Goal: Information Seeking & Learning: Stay updated

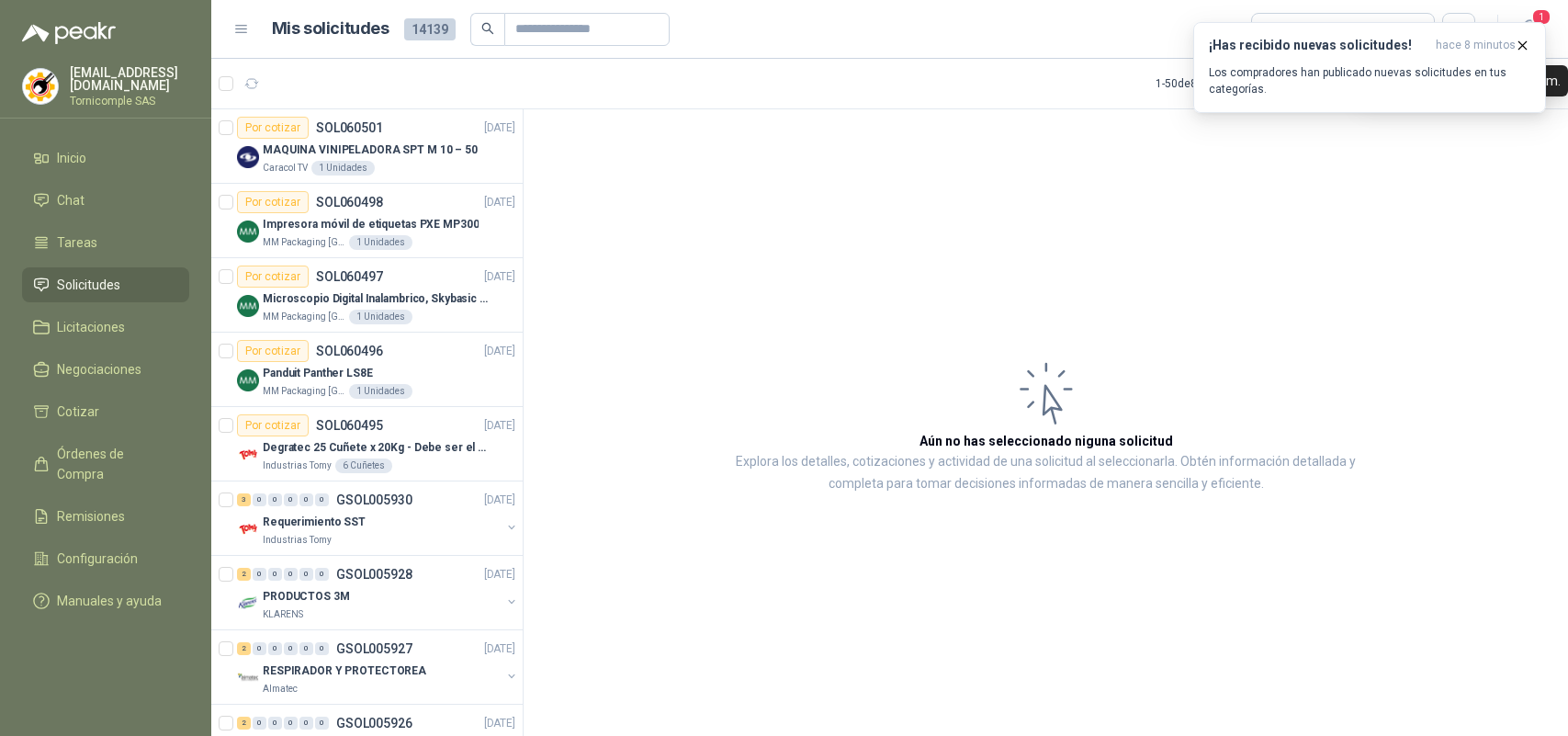
click at [1503, 38] on span "hace 8 minutos" at bounding box center [1476, 46] width 80 height 16
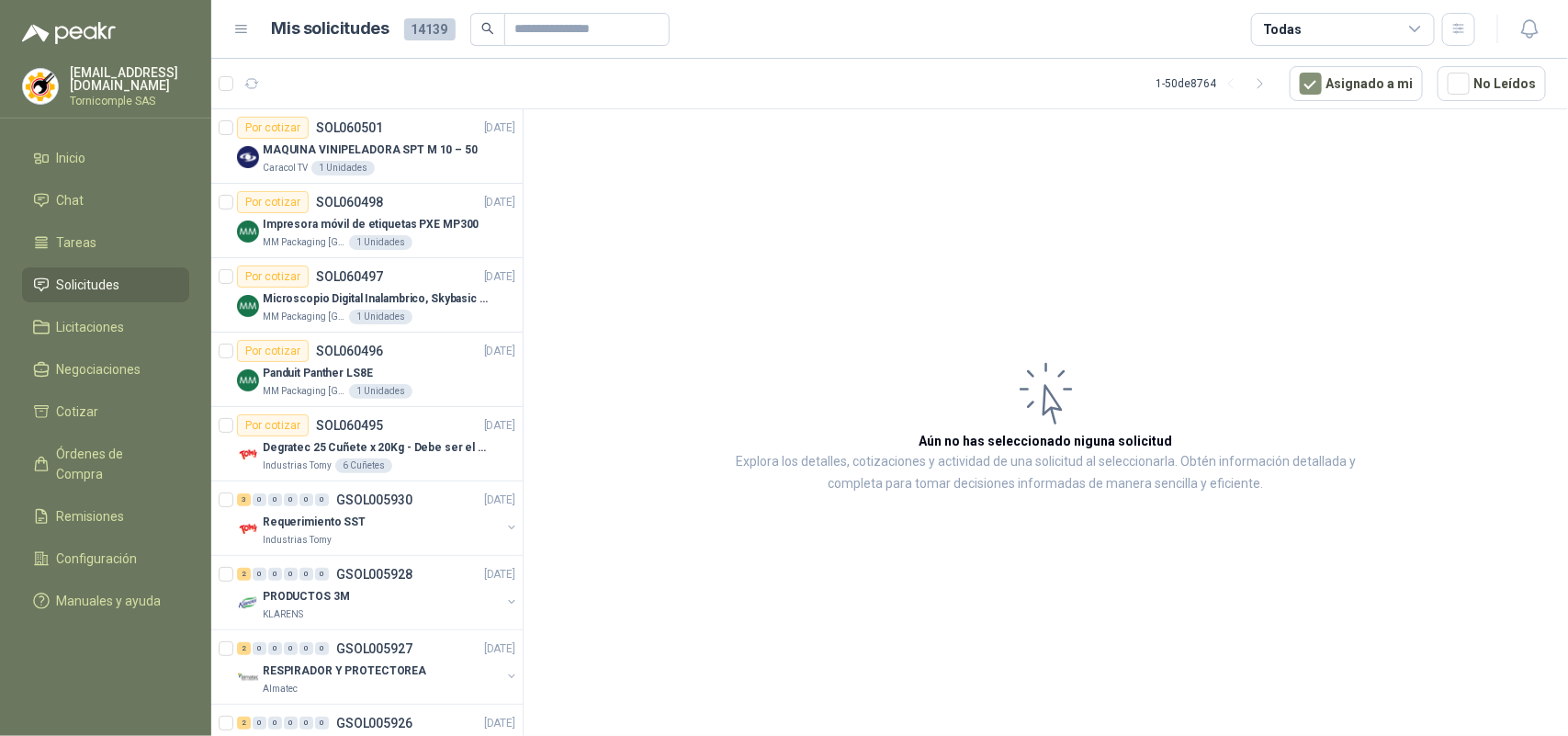
click at [1532, 22] on div "¡Has recibido nuevas solicitudes! hace 8 minutos Los compradores han publicado …" at bounding box center [1370, 22] width 353 height 0
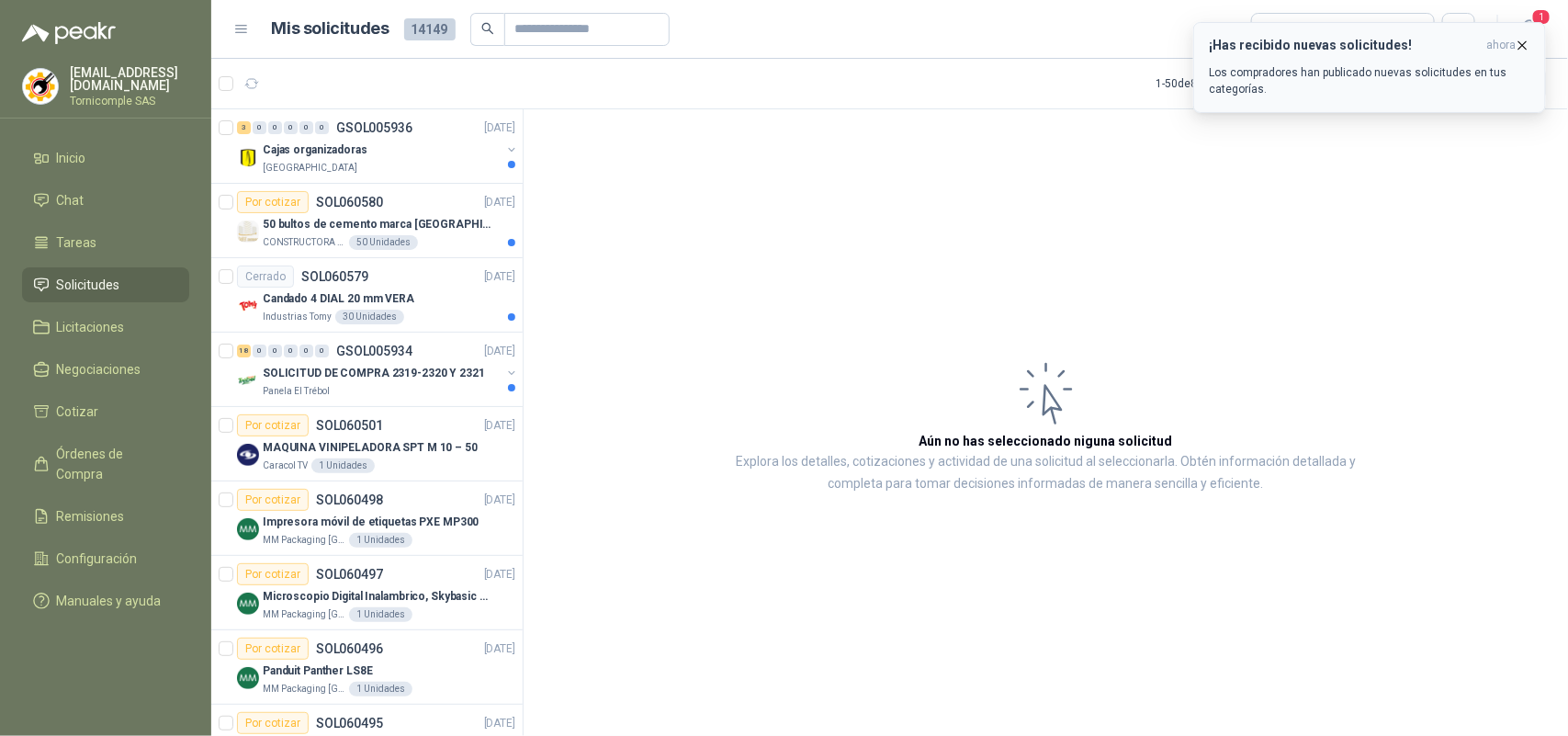
click at [1517, 44] on icon "button" at bounding box center [1523, 46] width 16 height 16
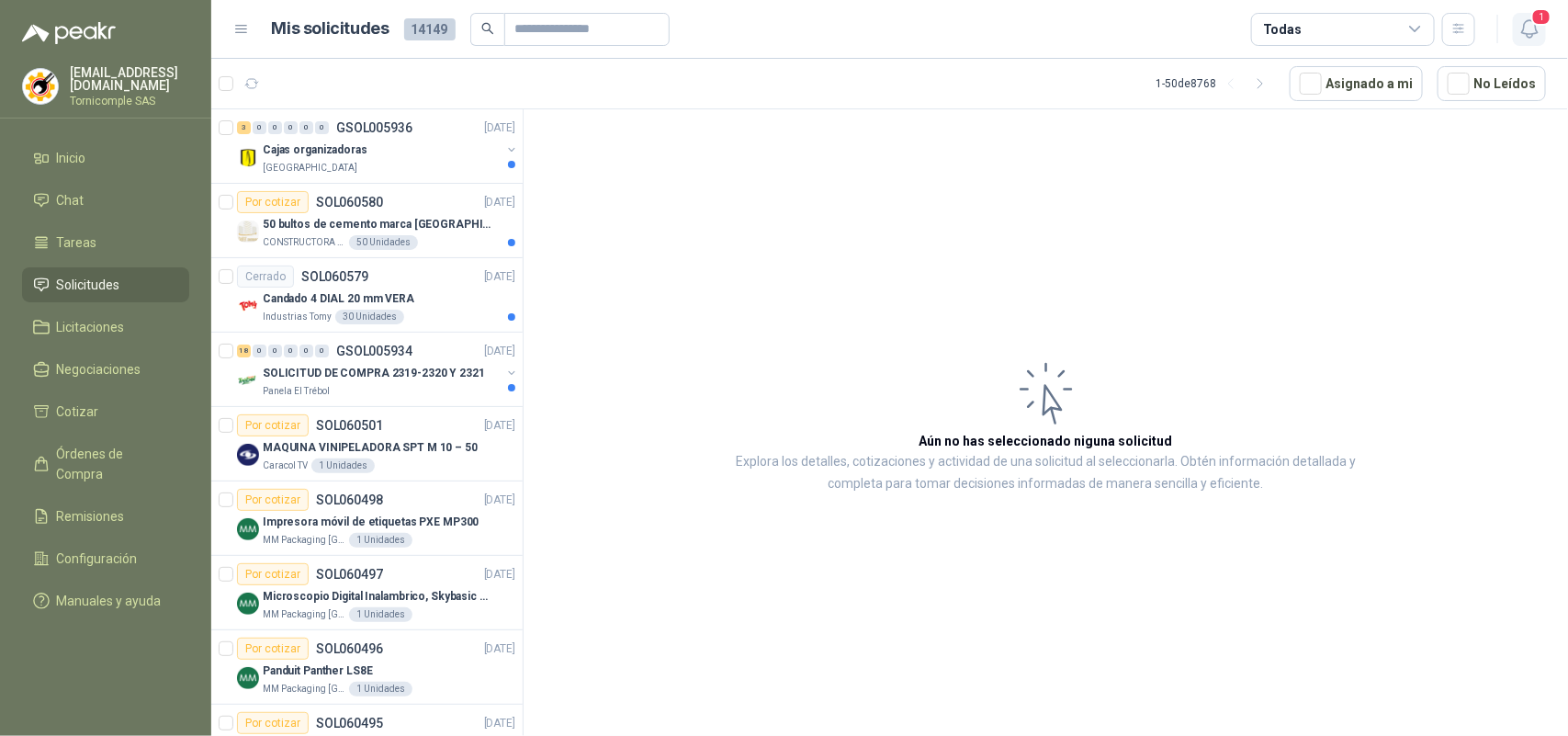
click at [1531, 30] on icon "button" at bounding box center [1530, 29] width 23 height 23
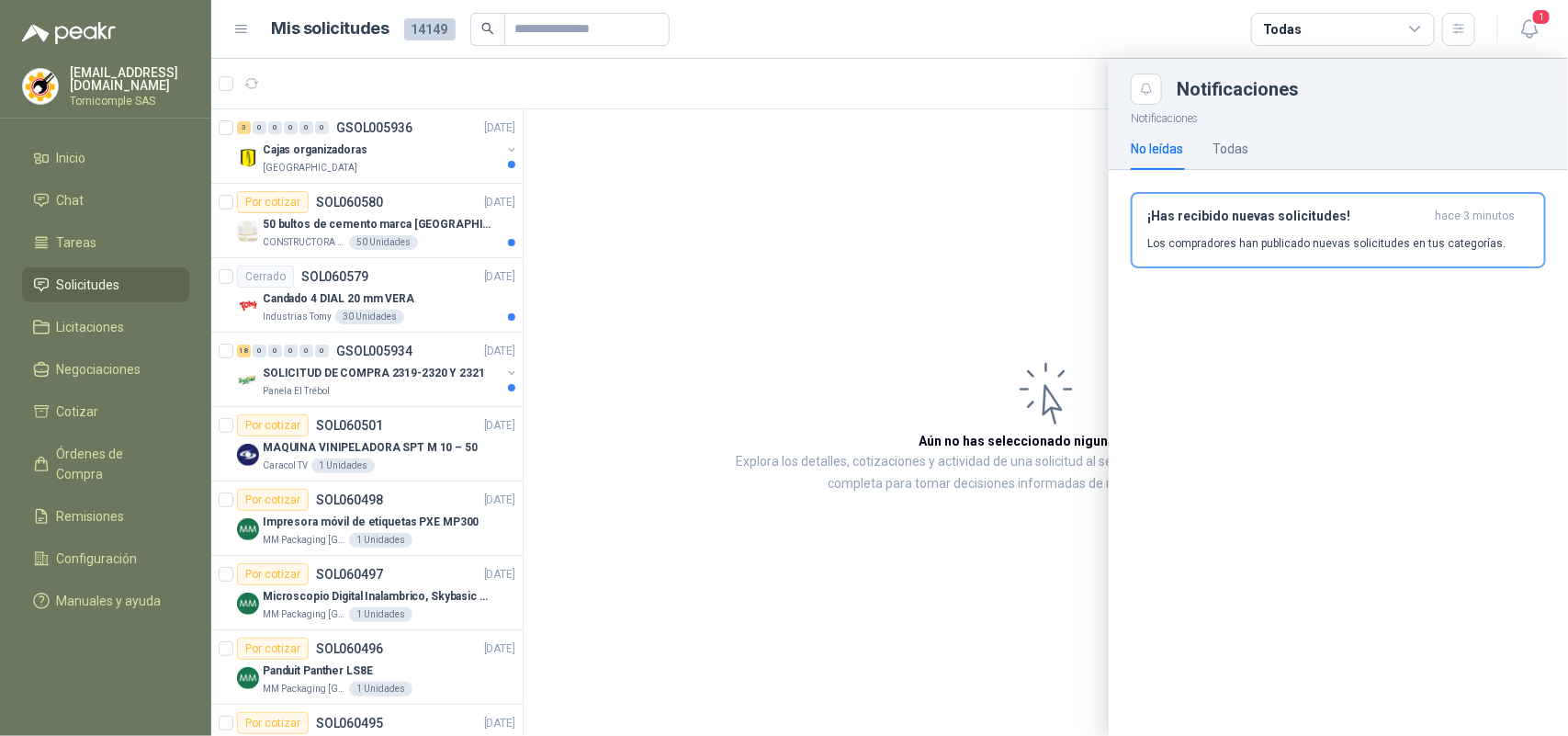
click at [1493, 221] on span "hace 3 minutos" at bounding box center [1475, 216] width 80 height 16
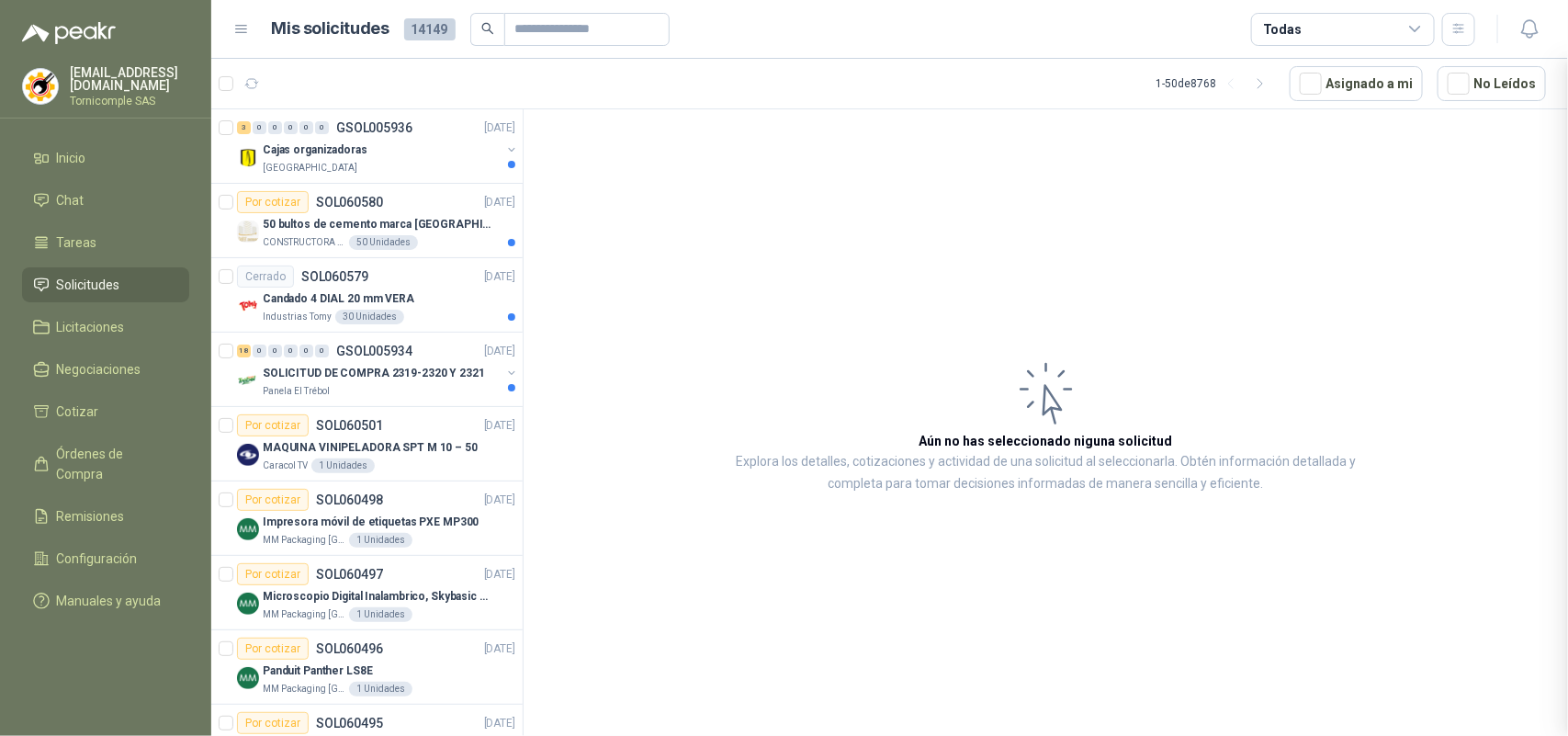
click at [1493, 221] on div at bounding box center [890, 397] width 1357 height 677
click at [413, 382] on div at bounding box center [368, 425] width 312 height 633
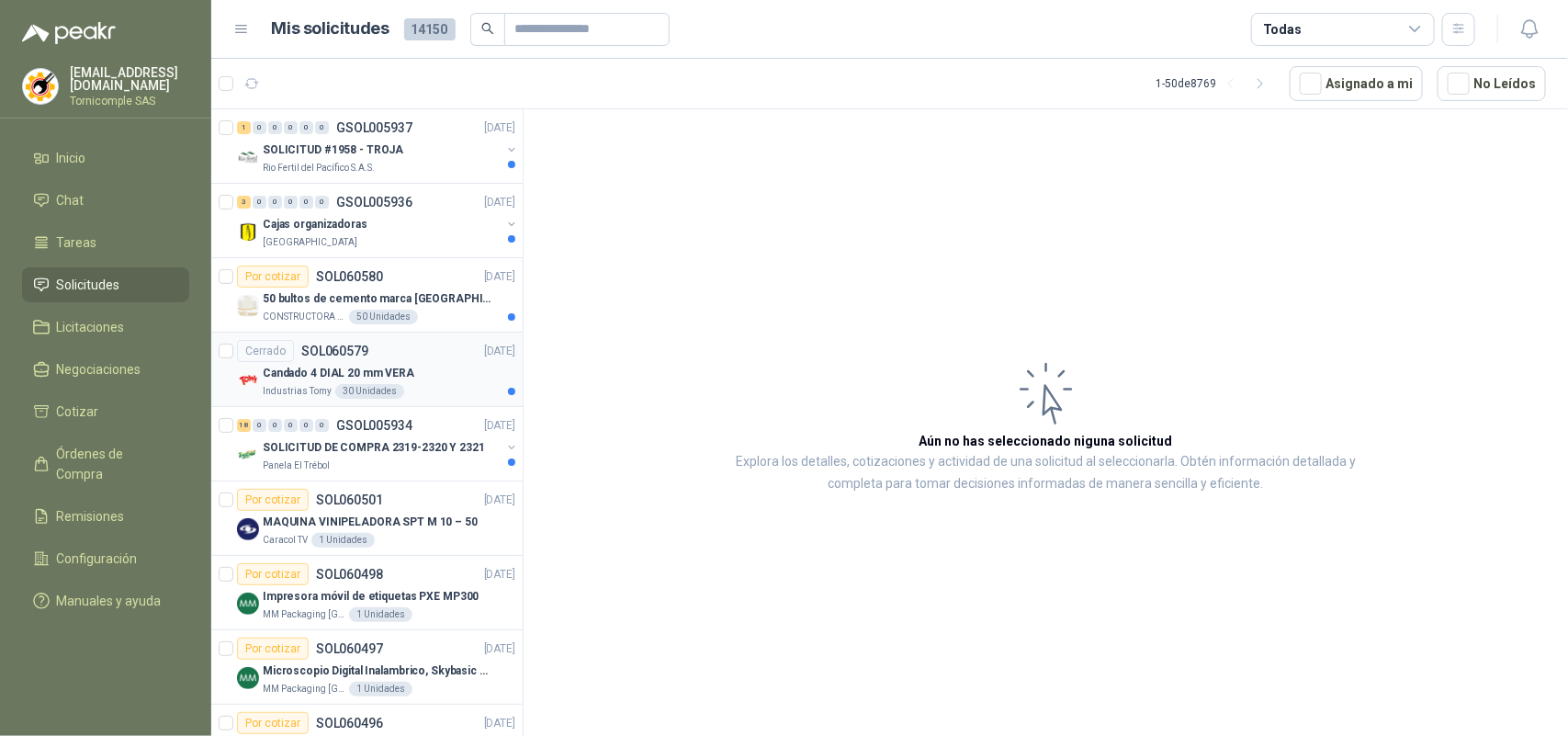
click at [413, 382] on div "Candado 4 DIAL 20 mm VERA" at bounding box center [388, 372] width 253 height 22
click at [416, 442] on p "SOLICITUD DE COMPRA 2319-2320 Y 2321" at bounding box center [373, 447] width 222 height 18
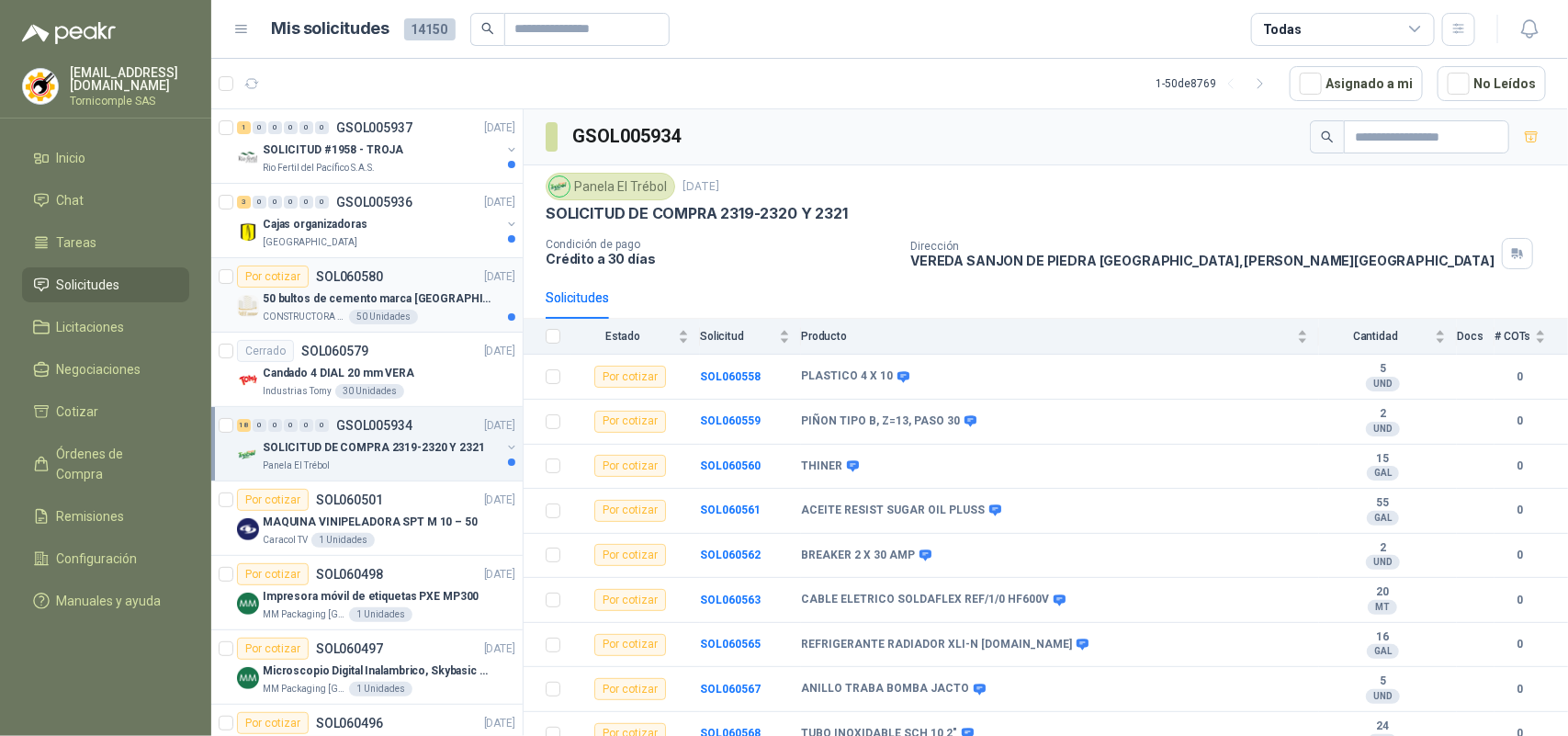
click at [415, 303] on p "50 bultos de cemento marca [GEOGRAPHIC_DATA]" at bounding box center [376, 299] width 229 height 18
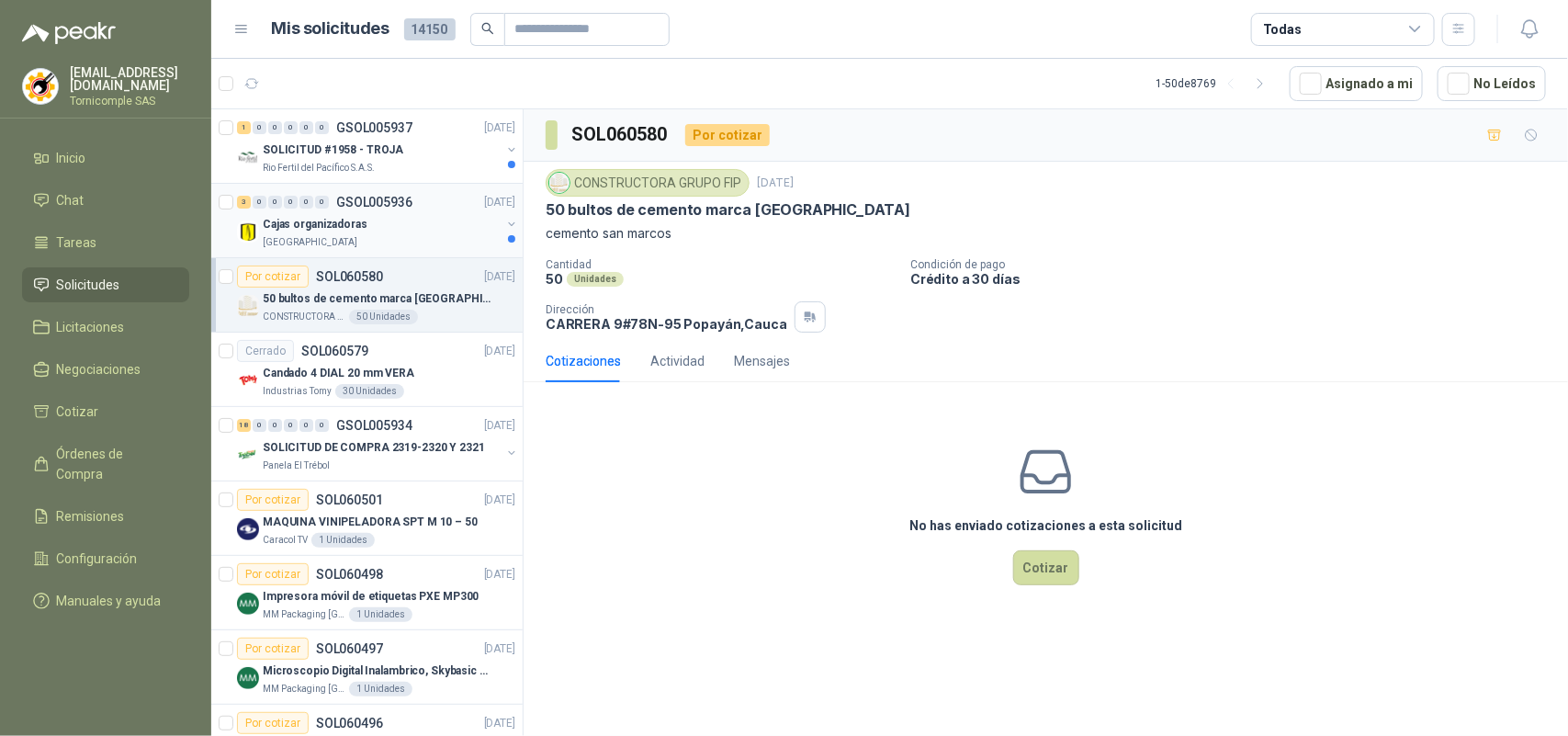
click at [423, 208] on div "3 0 0 0 0 0 GSOL005936 [DATE]" at bounding box center [377, 202] width 282 height 22
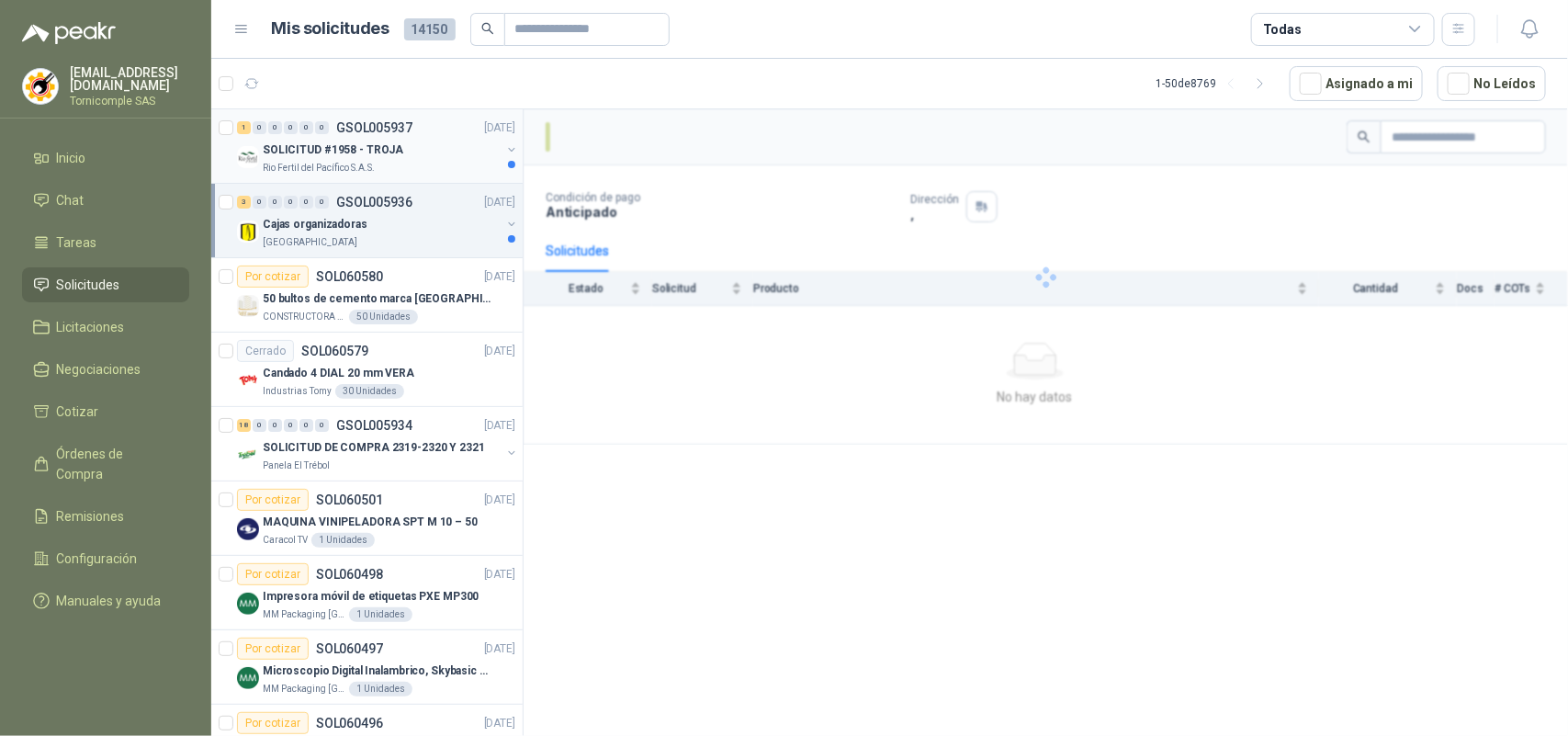
click at [437, 148] on div "SOLICITUD #1958 - TROJA" at bounding box center [381, 149] width 238 height 22
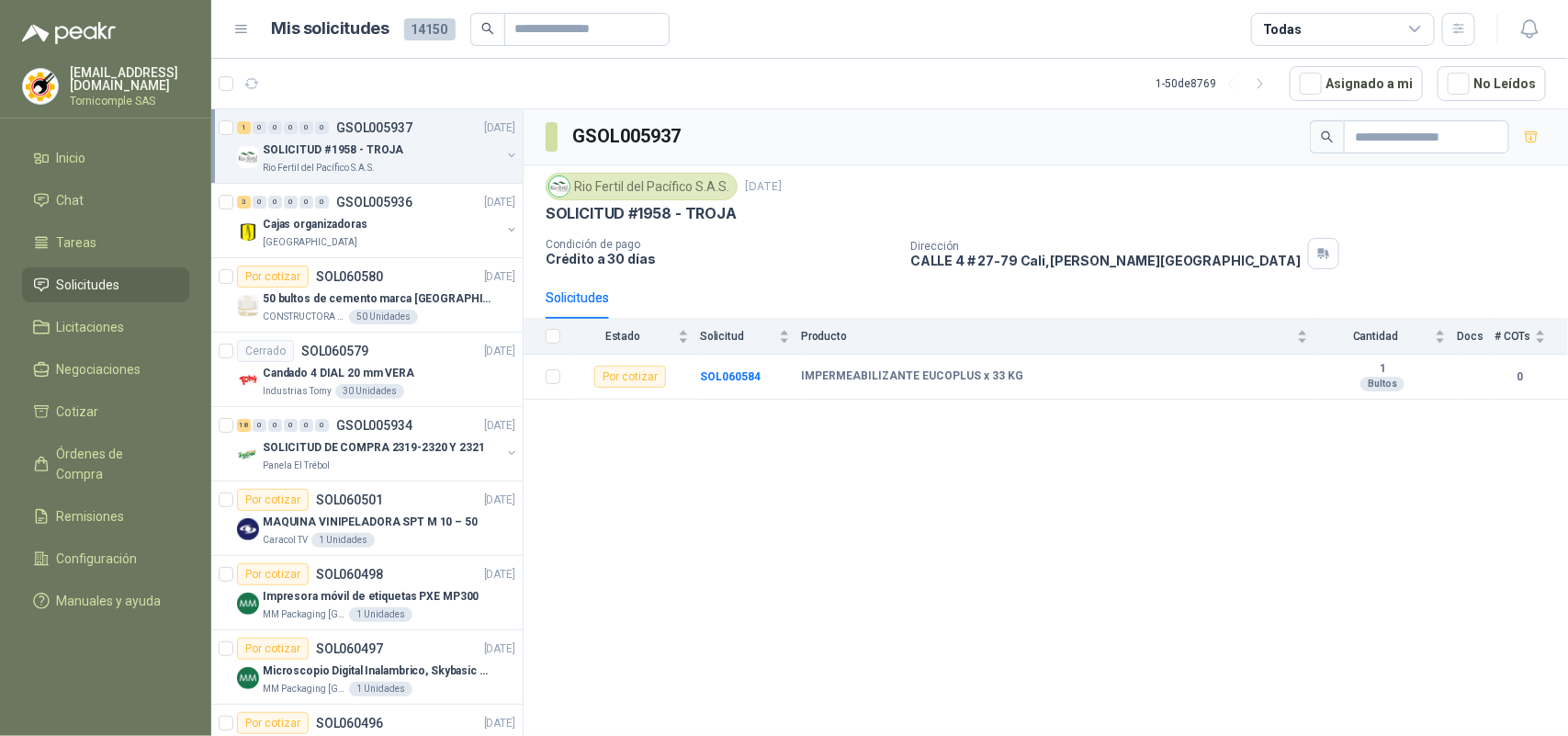
click at [130, 291] on link "Solicitudes" at bounding box center [105, 285] width 167 height 35
click at [98, 152] on li "Inicio" at bounding box center [105, 158] width 145 height 20
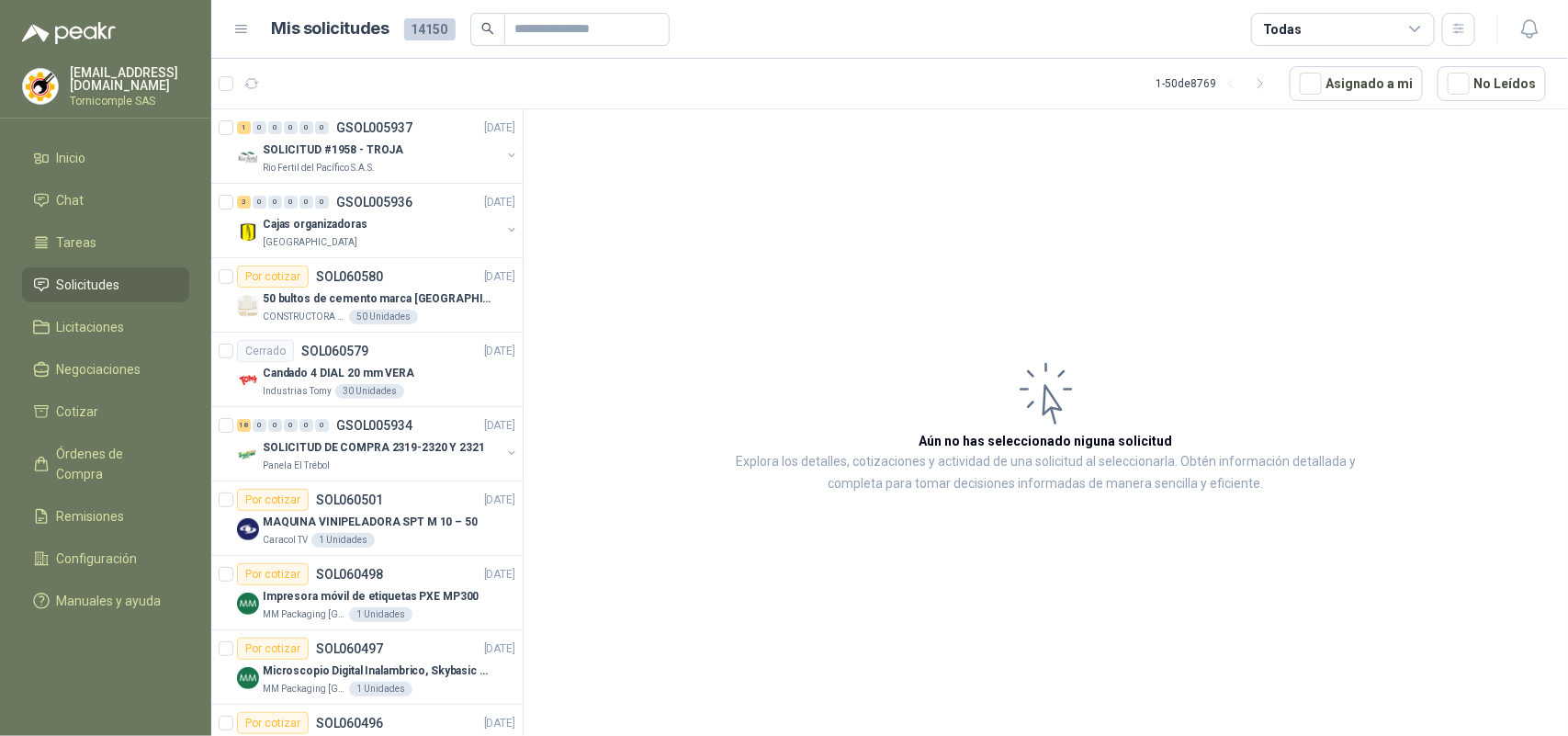
drag, startPoint x: 98, startPoint y: 152, endPoint x: 170, endPoint y: 5, distance: 163.7
click at [98, 151] on li "Inicio" at bounding box center [105, 158] width 145 height 20
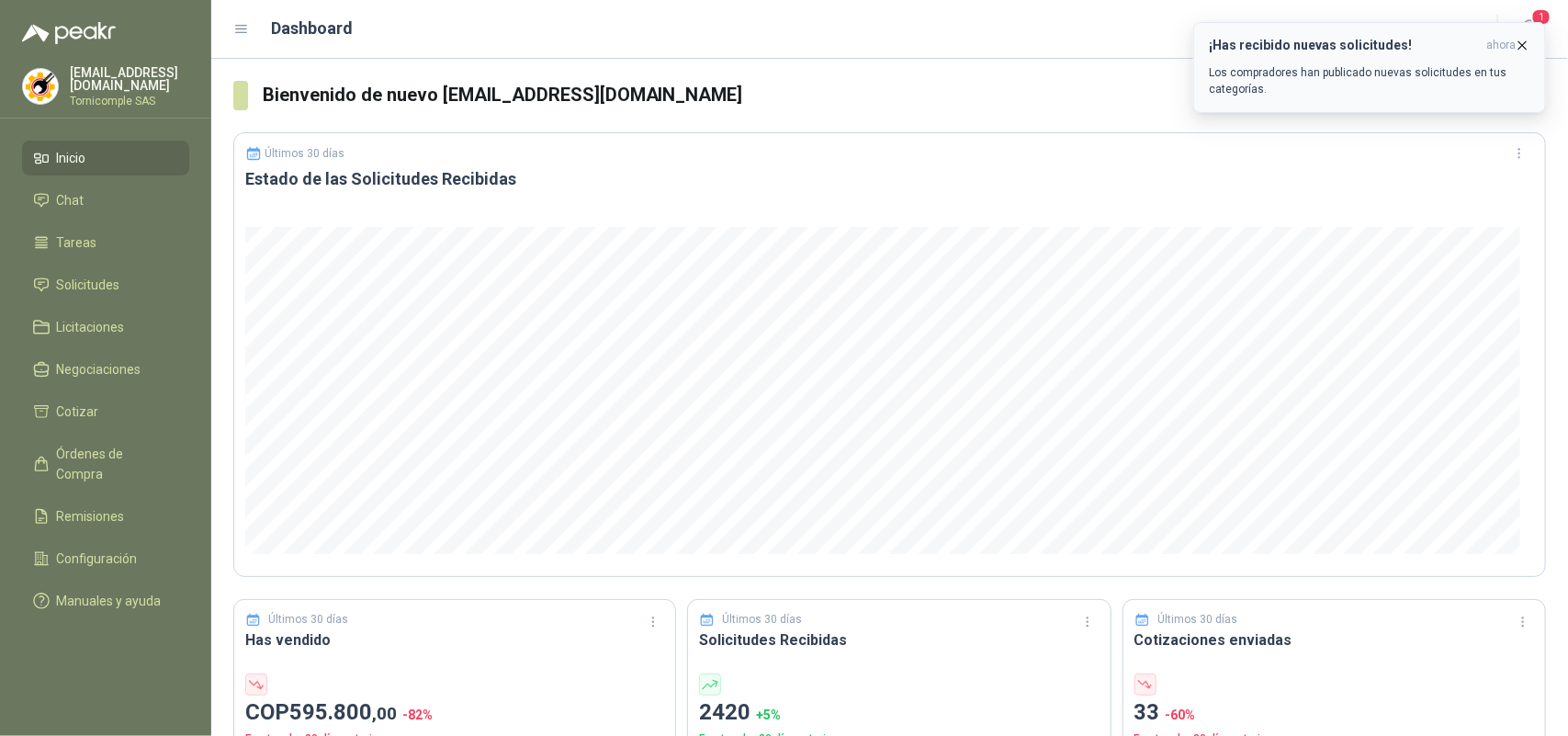
click at [1525, 46] on icon "button" at bounding box center [1523, 46] width 16 height 16
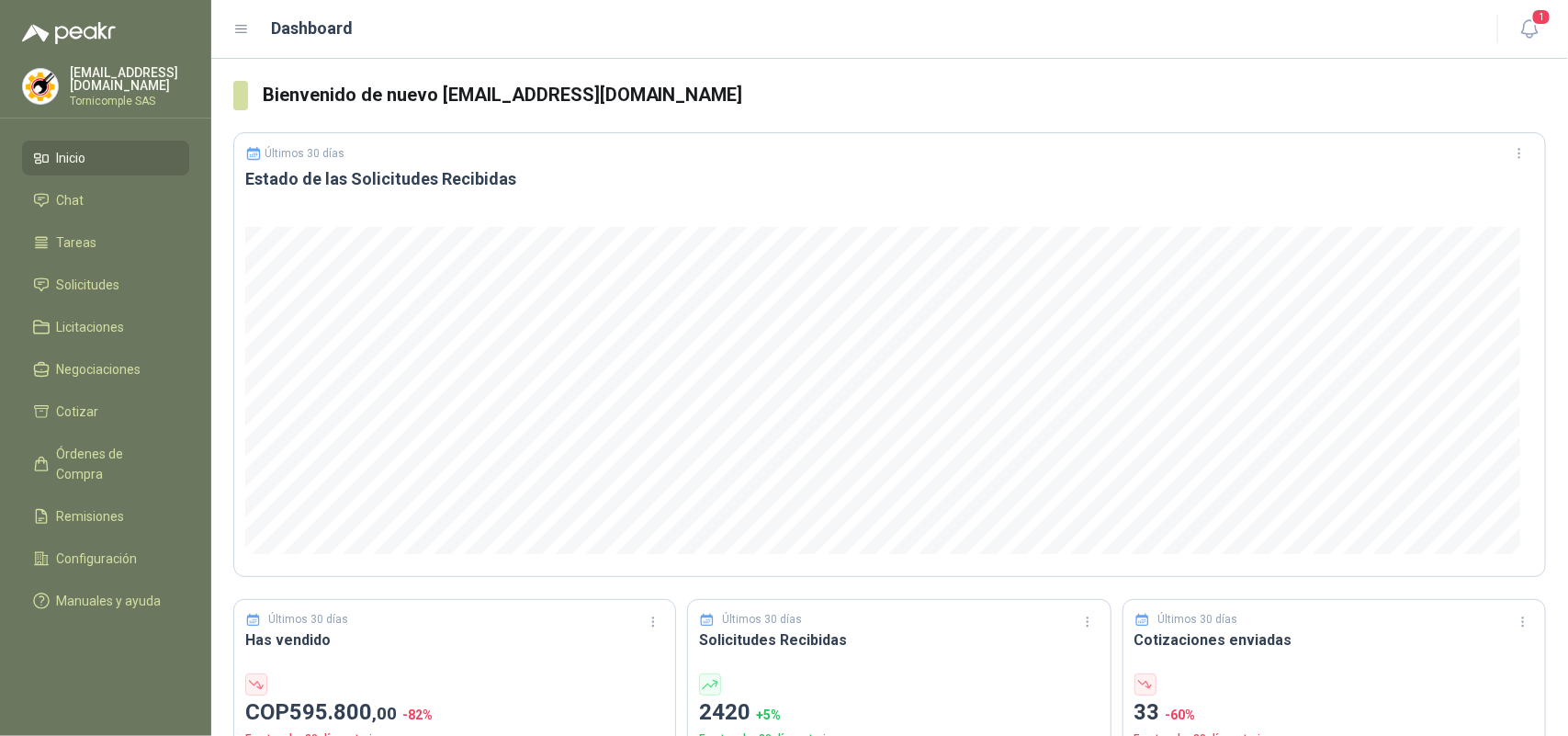
click at [1530, 25] on icon "button" at bounding box center [1530, 29] width 23 height 23
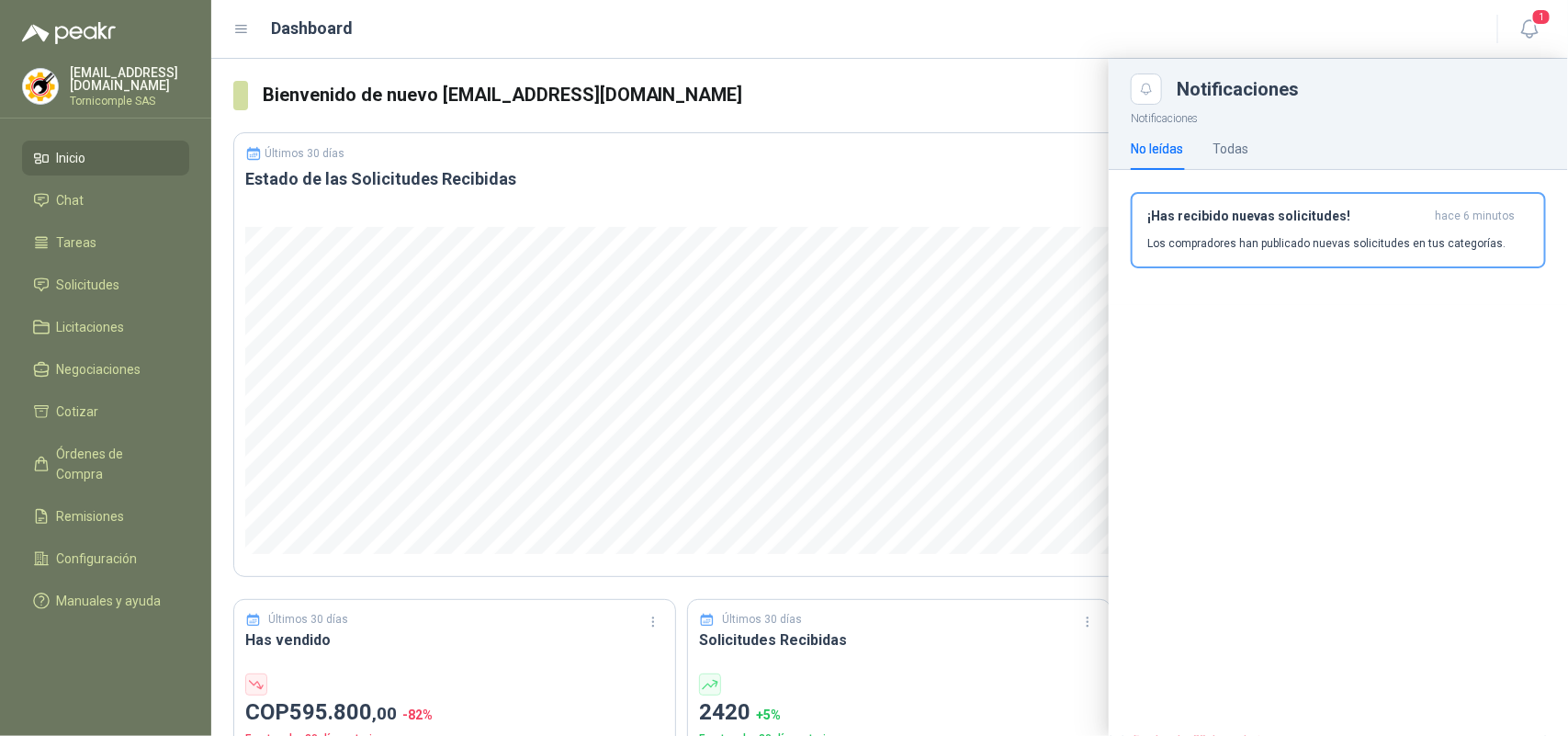
click at [1448, 245] on p "Los compradores han publicado nuevas solicitudes en tus categorías." at bounding box center [1326, 243] width 358 height 17
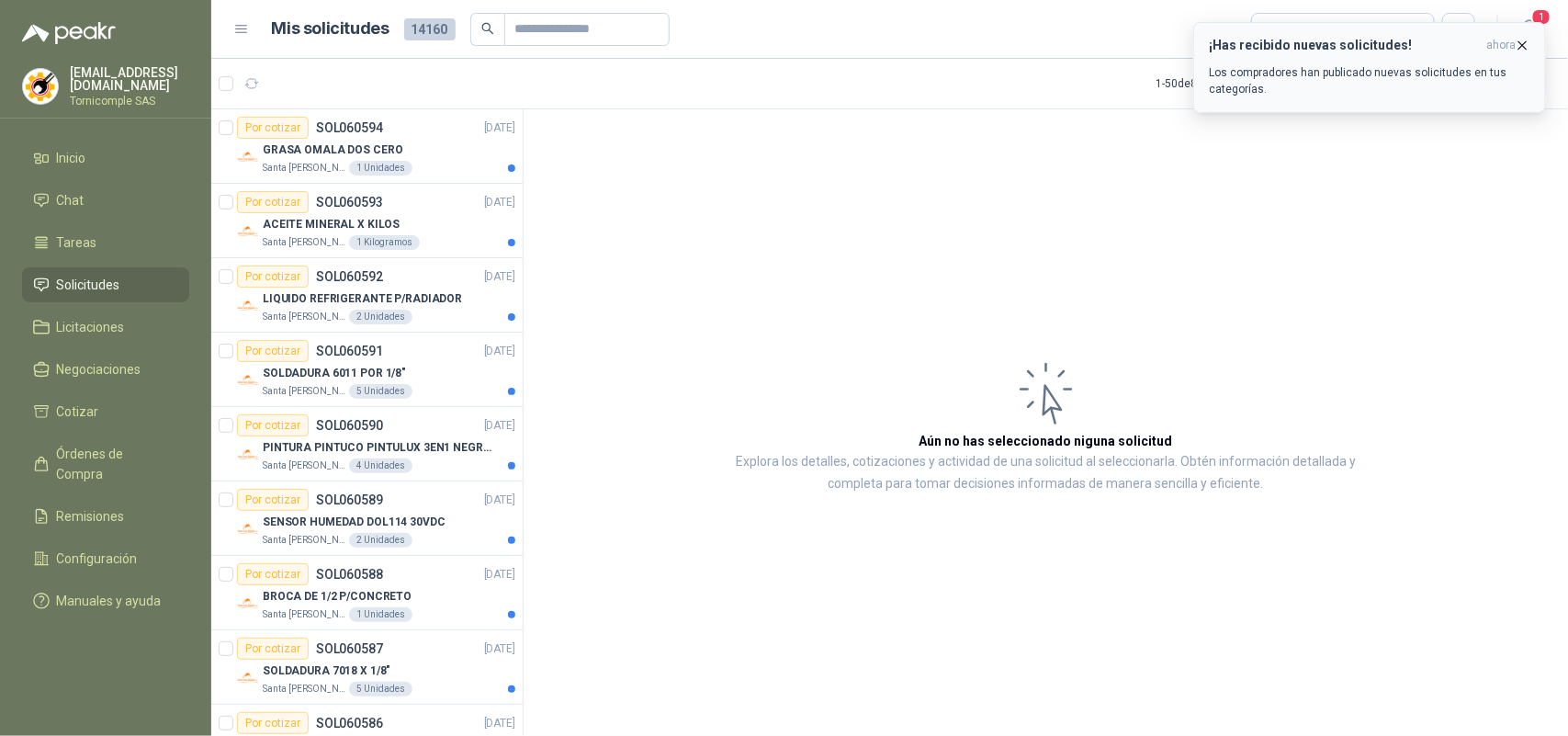
click at [1526, 48] on icon "button" at bounding box center [1523, 45] width 8 height 8
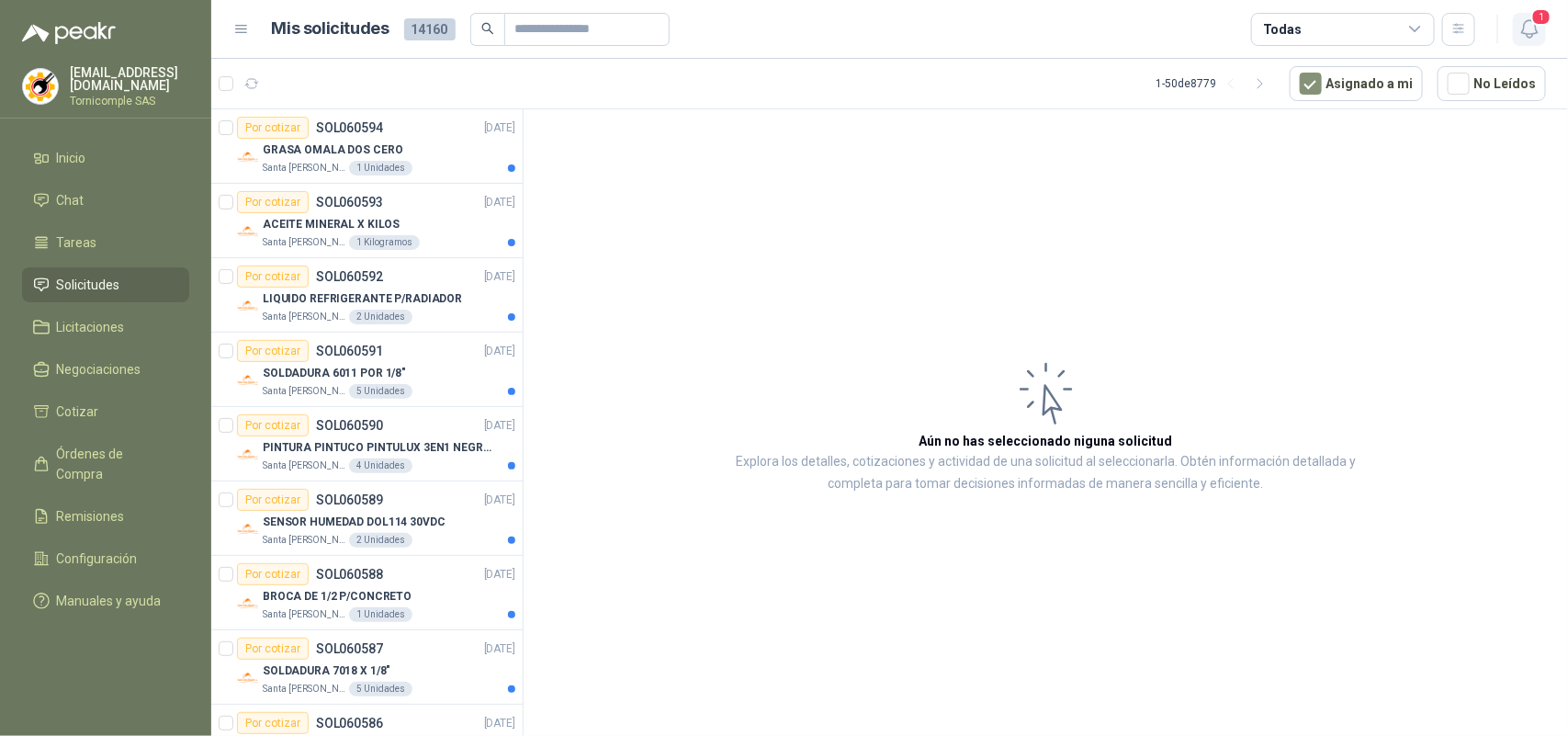
click at [1530, 34] on icon "button" at bounding box center [1529, 29] width 16 height 18
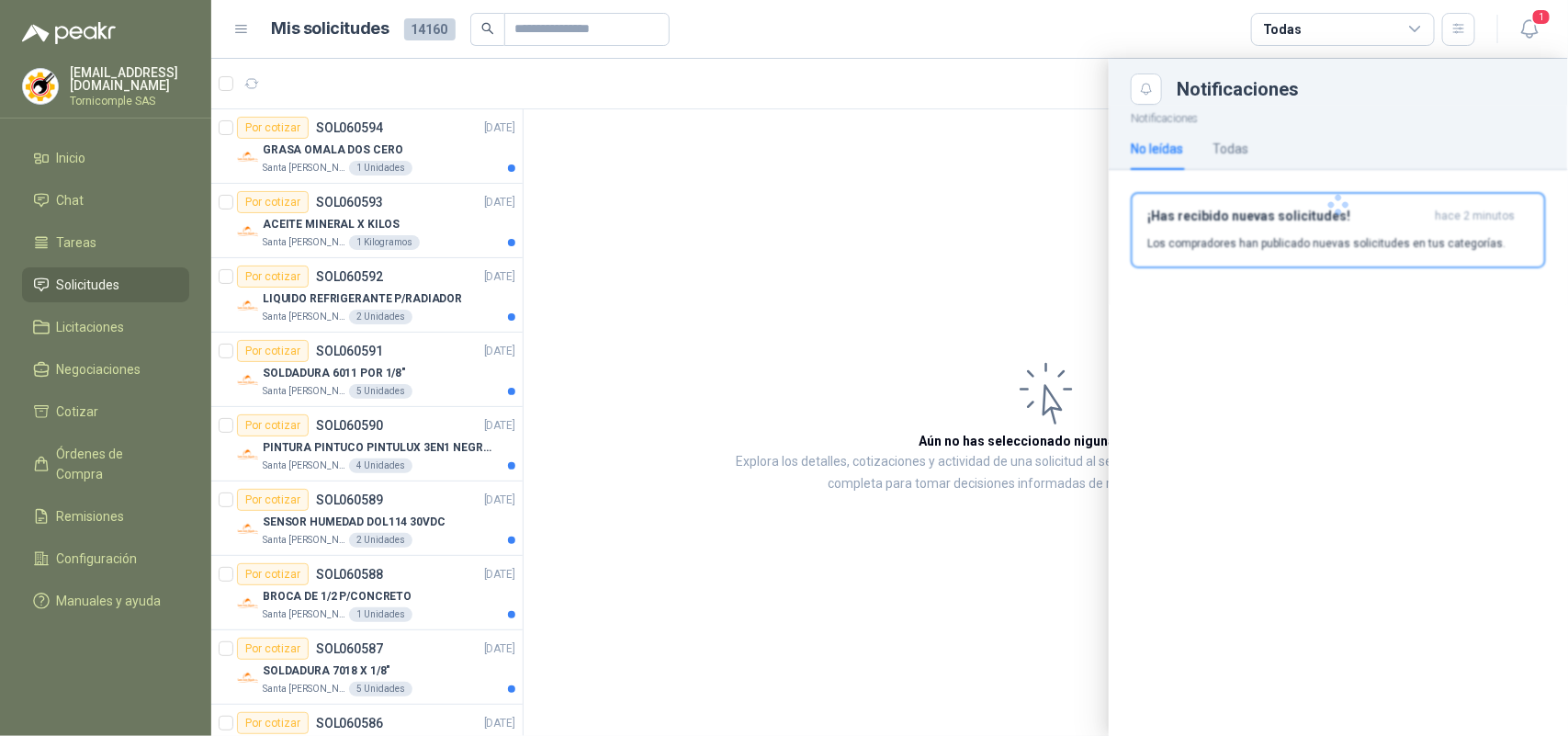
click at [1459, 214] on div at bounding box center [1338, 204] width 459 height 200
click at [1459, 214] on span "hace 2 minutos" at bounding box center [1475, 216] width 80 height 16
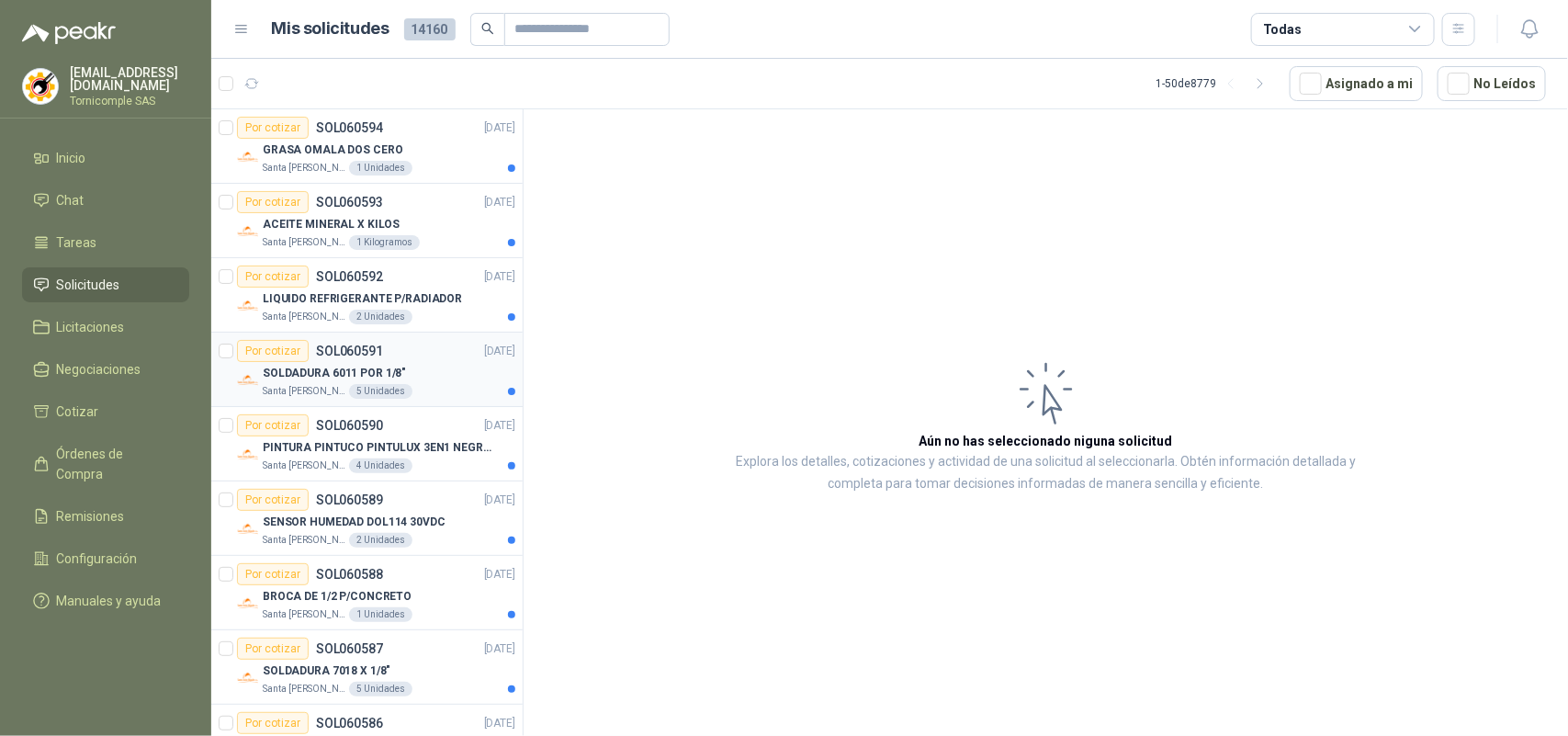
scroll to position [459, 0]
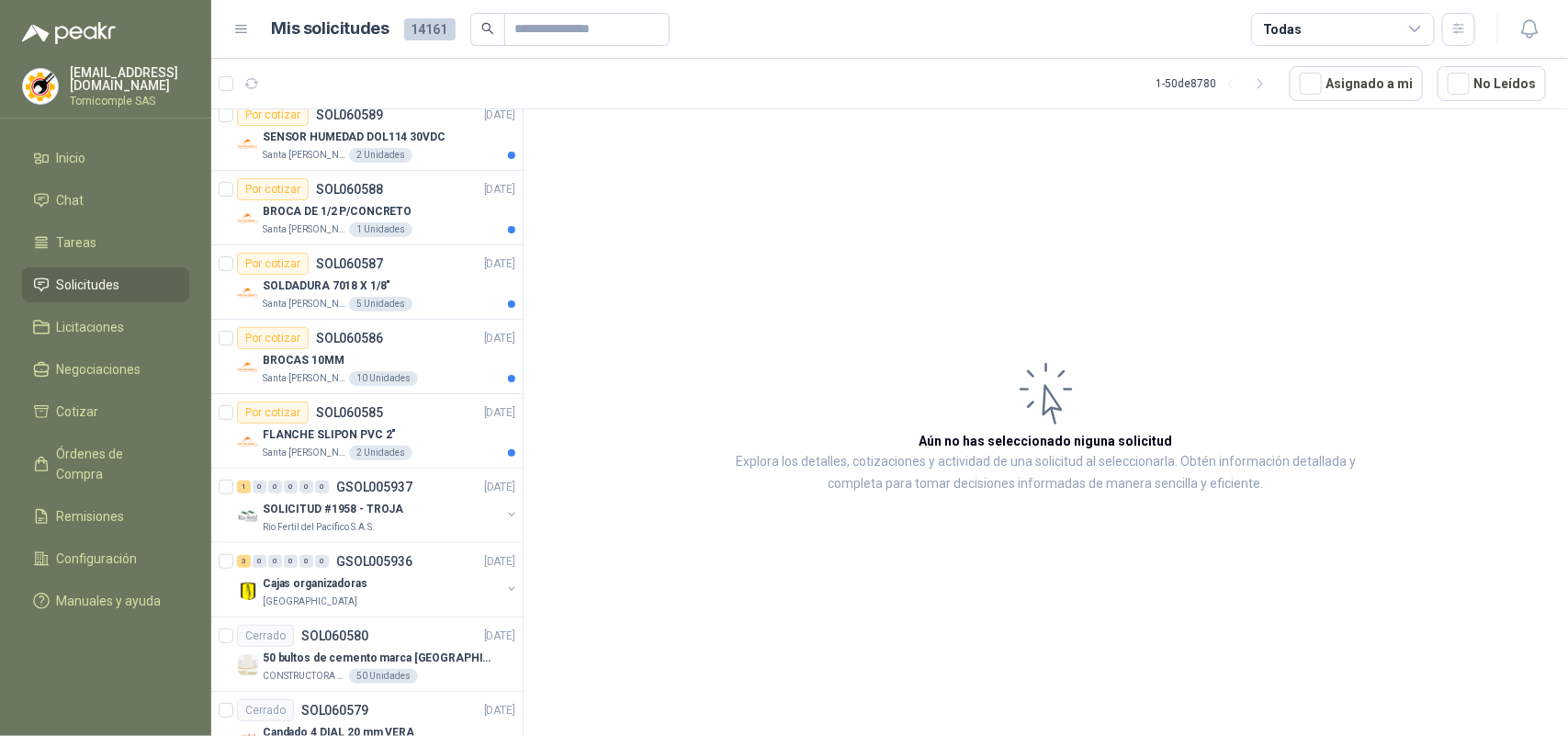
scroll to position [533, 0]
